Goal: Task Accomplishment & Management: Manage account settings

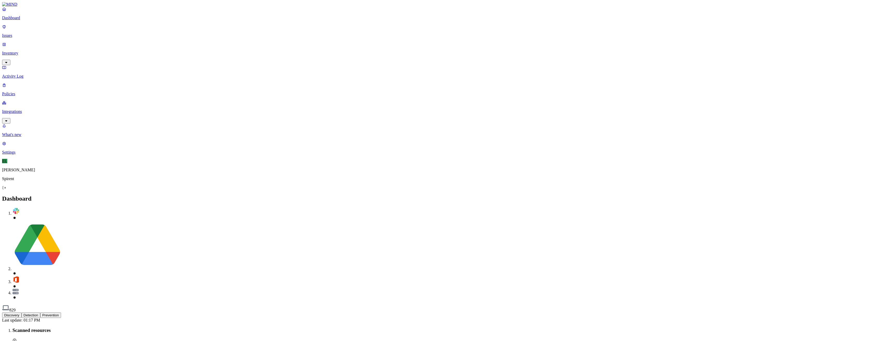
click at [32, 33] on p "Issues" at bounding box center [445, 35] width 887 height 5
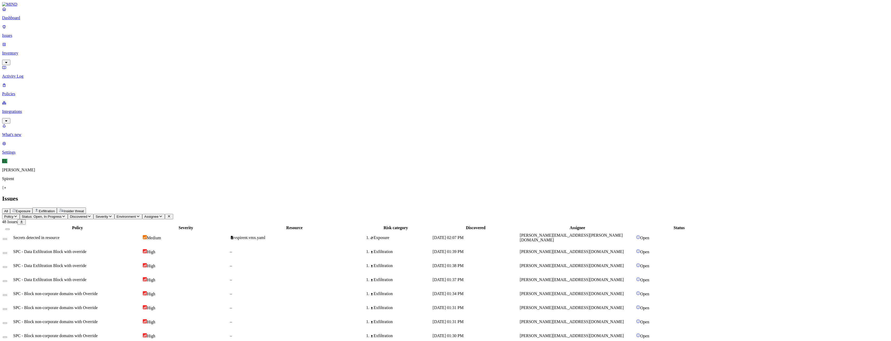
click at [66, 215] on icon "button" at bounding box center [64, 216] width 4 height 3
click at [94, 41] on button "button" at bounding box center [96, 41] width 4 height 5
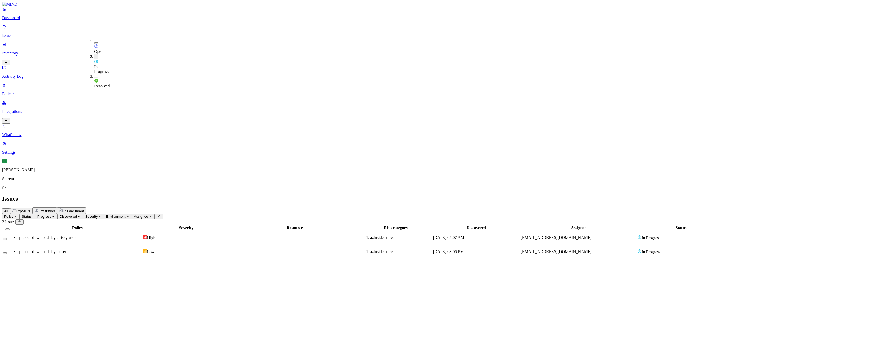
click at [416, 225] on div "Policy Severity Resource Risk category Discovered Assignee Status Suspicious do…" at bounding box center [445, 242] width 887 height 34
click at [7, 252] on button "Select row" at bounding box center [5, 253] width 4 height 2
click at [82, 32] on html "Dashboard Issues Inventory Activity Log Policies Integrations What's new 1 Sett…" at bounding box center [445, 131] width 891 height 263
click at [91, 48] on p "Resolved" at bounding box center [98, 46] width 15 height 4
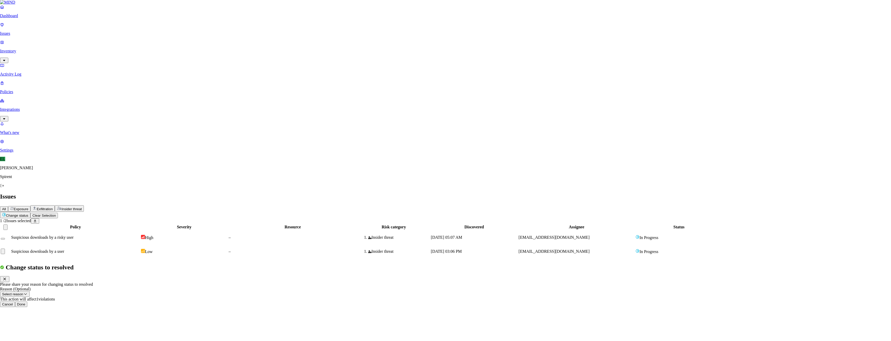
click at [30, 292] on button "Select reason" at bounding box center [15, 294] width 30 height 5
select select "Custom Reason"
click at [47, 302] on textarea at bounding box center [23, 306] width 47 height 9
paste textarea "Hi [PERSON_NAME], The files shown below are part of the MIMO OTA solution/ proj…"
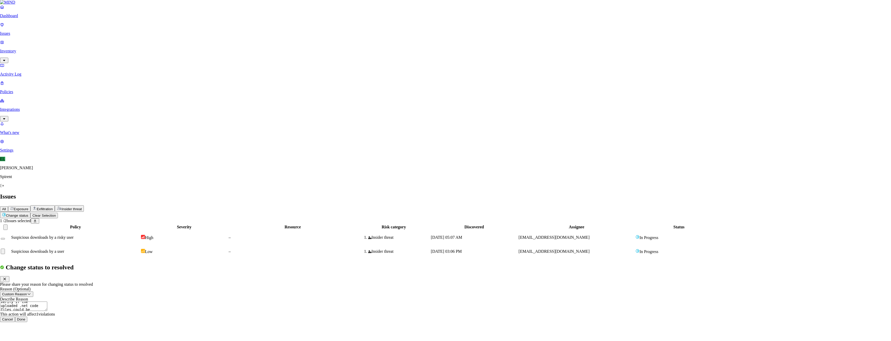
type textarea "Hi [PERSON_NAME], The files shown below are part of the MIMO OTA solution/ proj…"
click at [28, 317] on button "Done" at bounding box center [21, 319] width 12 height 5
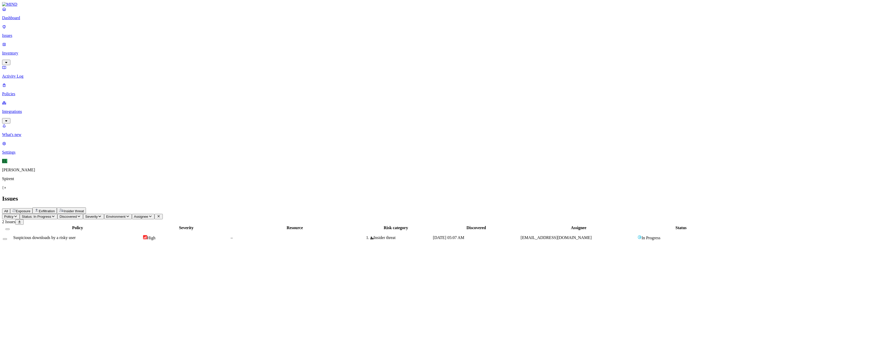
click at [55, 215] on icon "button" at bounding box center [53, 216] width 4 height 3
drag, startPoint x: 89, startPoint y: 49, endPoint x: 90, endPoint y: 43, distance: 5.5
click at [94, 54] on div "In Progress" at bounding box center [94, 64] width 0 height 20
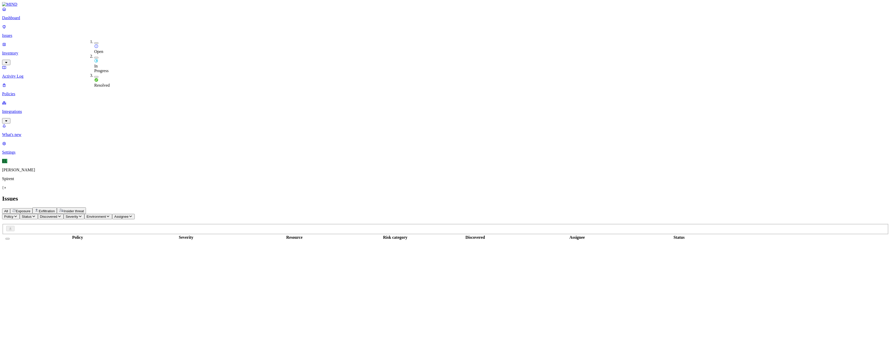
click at [94, 42] on button "button" at bounding box center [96, 43] width 4 height 2
